Goal: Check status: Check status

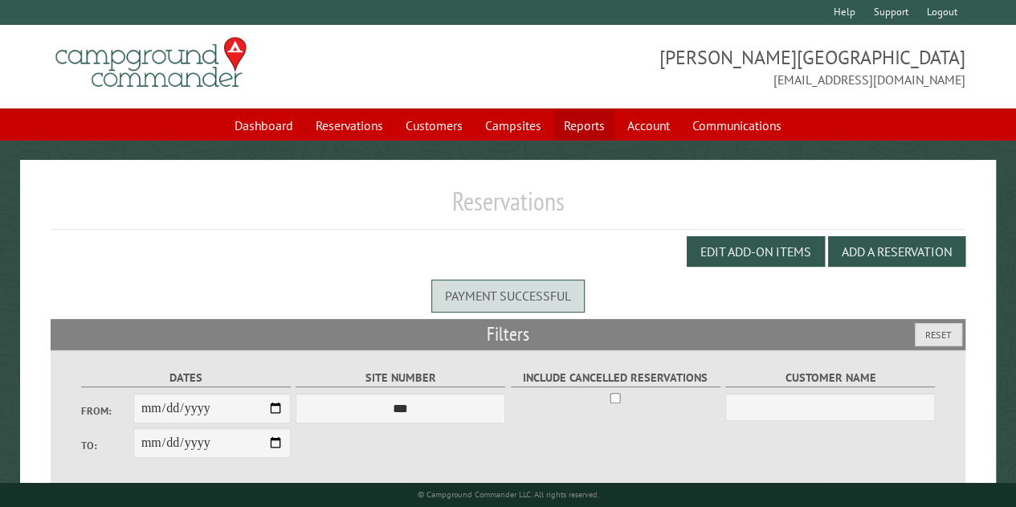
click at [593, 122] on link "Reports" at bounding box center [584, 125] width 60 height 31
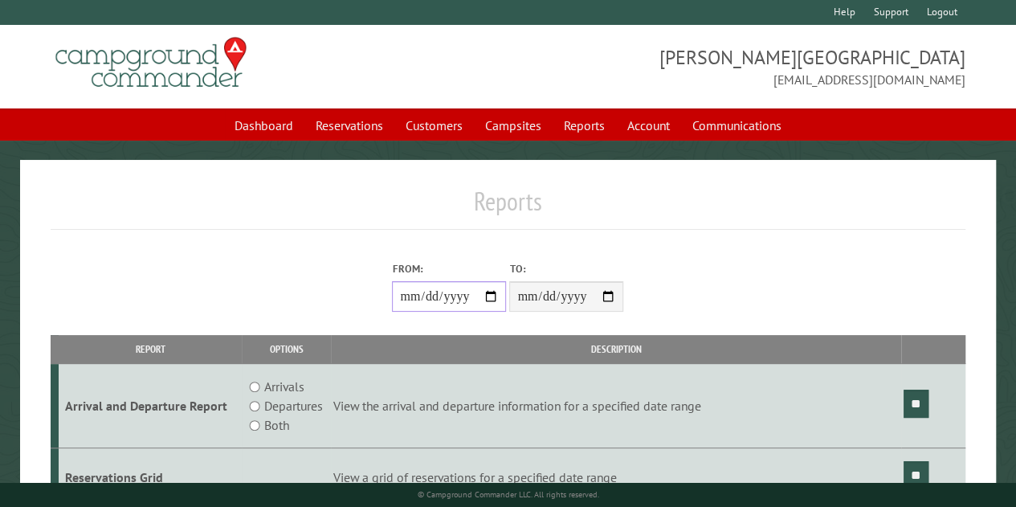
click at [490, 295] on input "From:" at bounding box center [449, 296] width 114 height 31
type input "**********"
click at [916, 398] on input "**" at bounding box center [916, 404] width 25 height 28
